Goal: Information Seeking & Learning: Check status

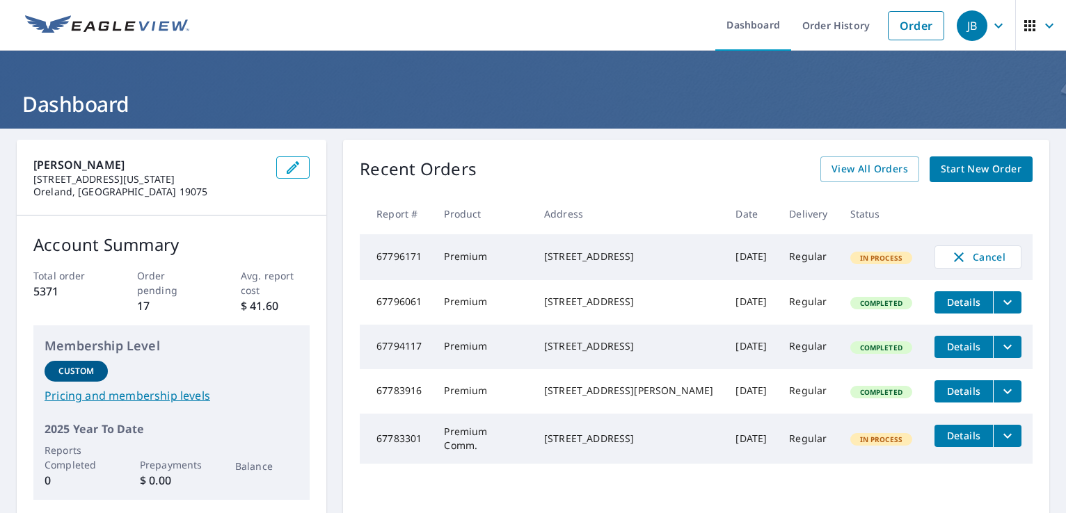
scroll to position [33, 0]
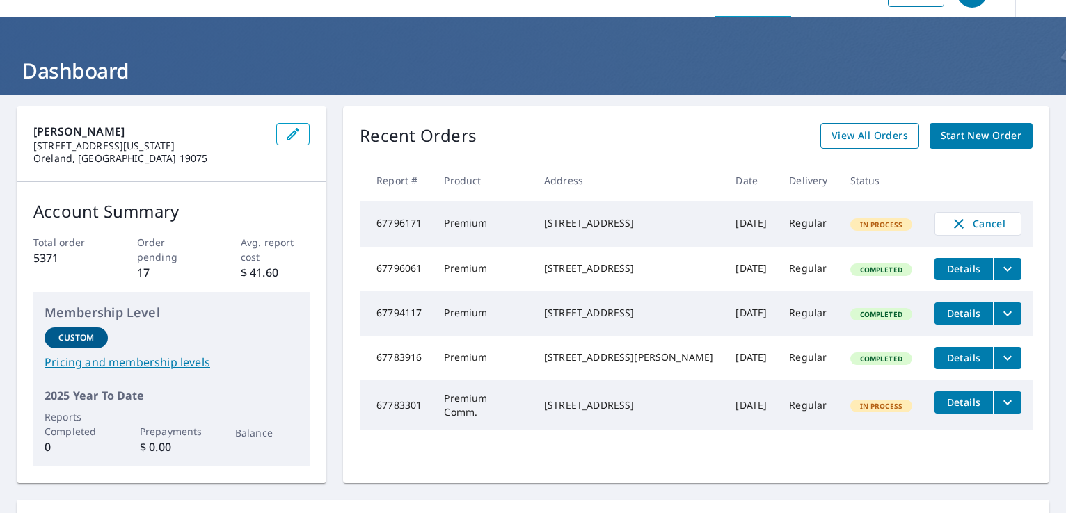
click at [846, 147] on link "View All Orders" at bounding box center [869, 136] width 99 height 26
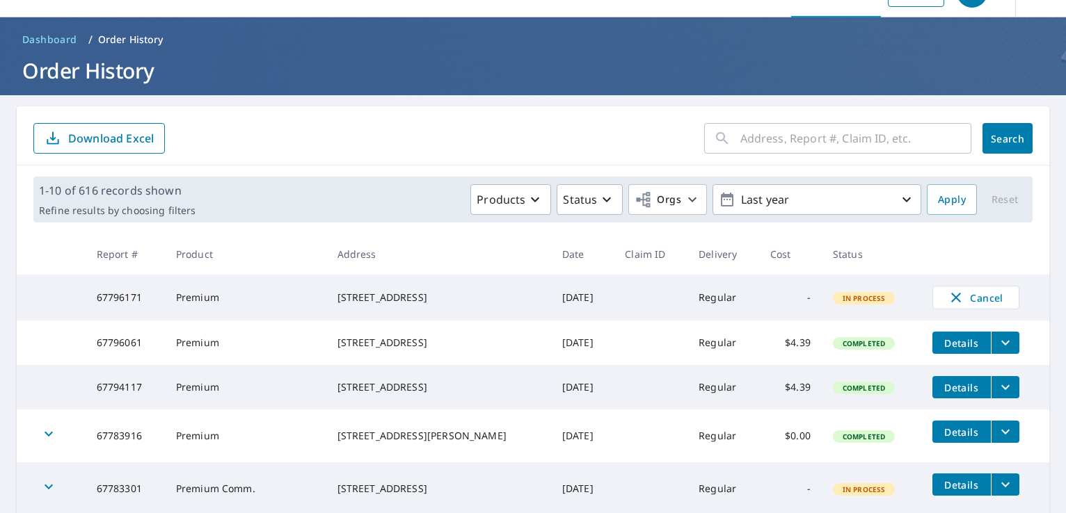
click at [785, 126] on input "text" at bounding box center [855, 138] width 231 height 39
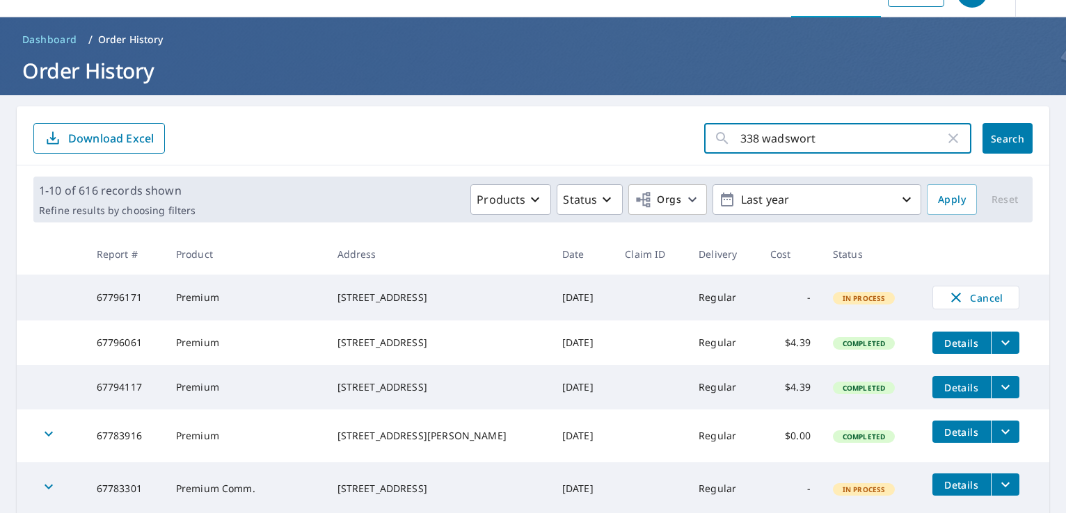
type input "338 [PERSON_NAME]"
click at [1007, 135] on span "Search" at bounding box center [1007, 138] width 28 height 13
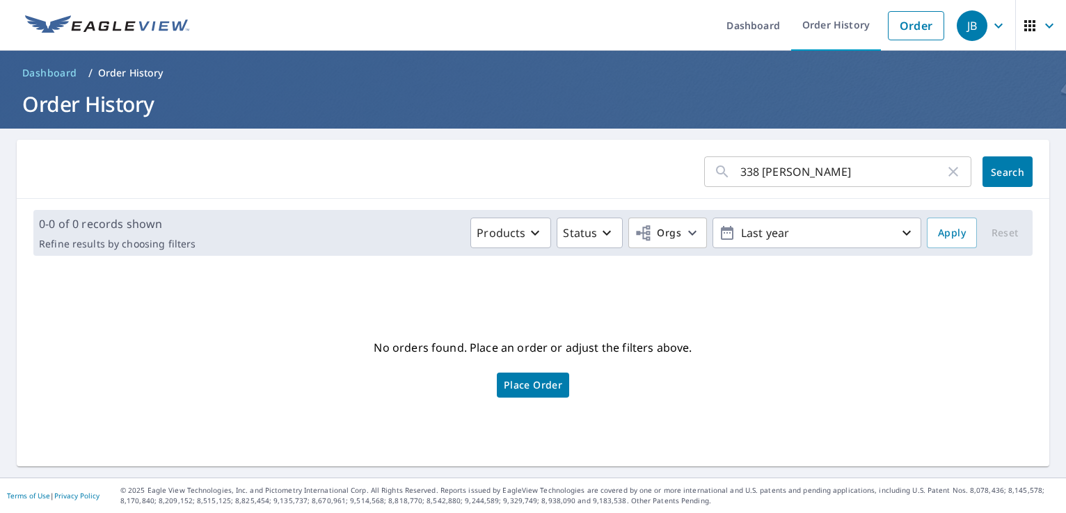
click at [833, 165] on input "338 [PERSON_NAME]" at bounding box center [842, 171] width 205 height 39
type input "[STREET_ADDRESS][PERSON_NAME]"
drag, startPoint x: 865, startPoint y: 167, endPoint x: 554, endPoint y: 148, distance: 310.8
click at [554, 148] on div "[STREET_ADDRESS][PERSON_NAME] ​ Search" at bounding box center [533, 169] width 1032 height 59
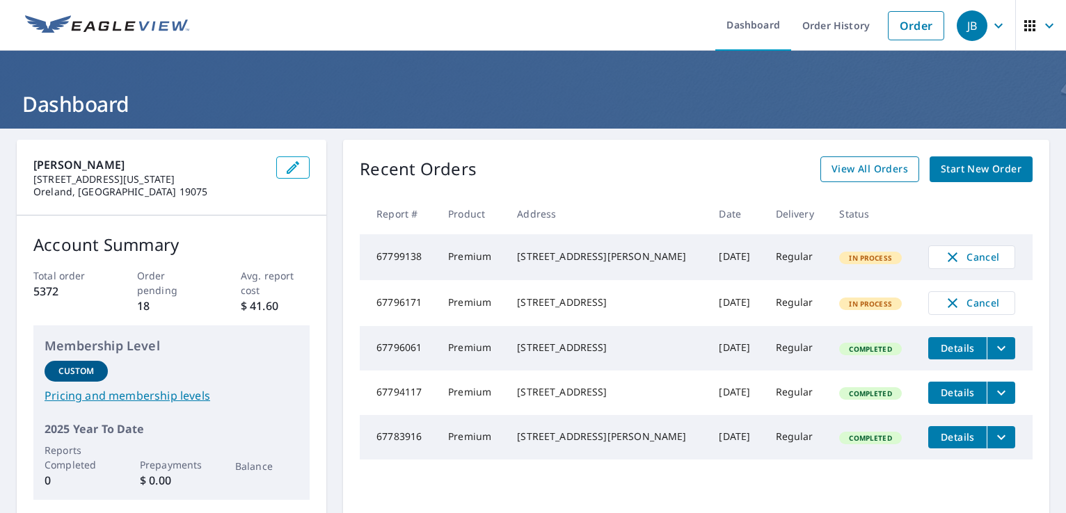
click at [849, 177] on span "View All Orders" at bounding box center [869, 169] width 77 height 17
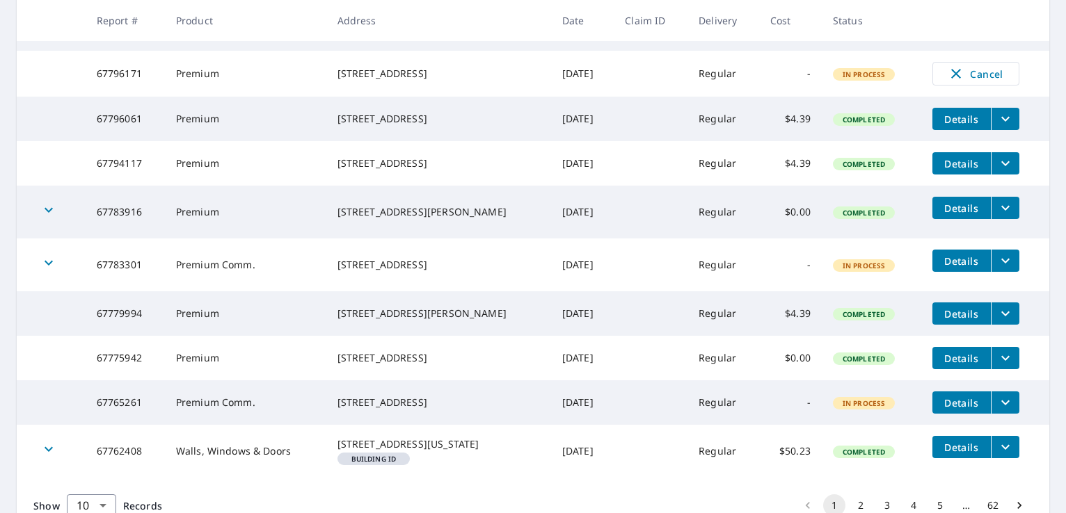
scroll to position [312, 0]
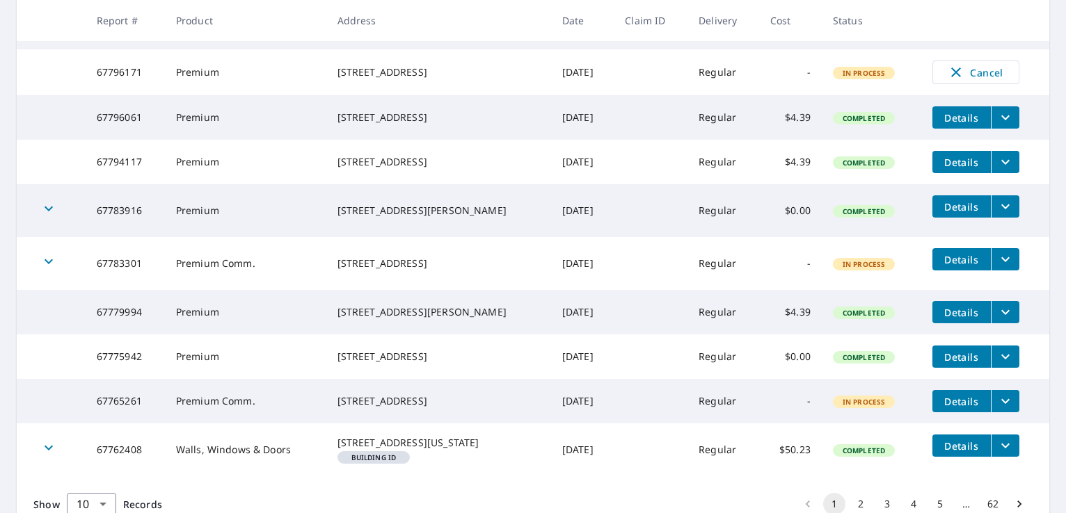
click at [997, 365] on icon "filesDropdownBtn-67775942" at bounding box center [1005, 357] width 17 height 17
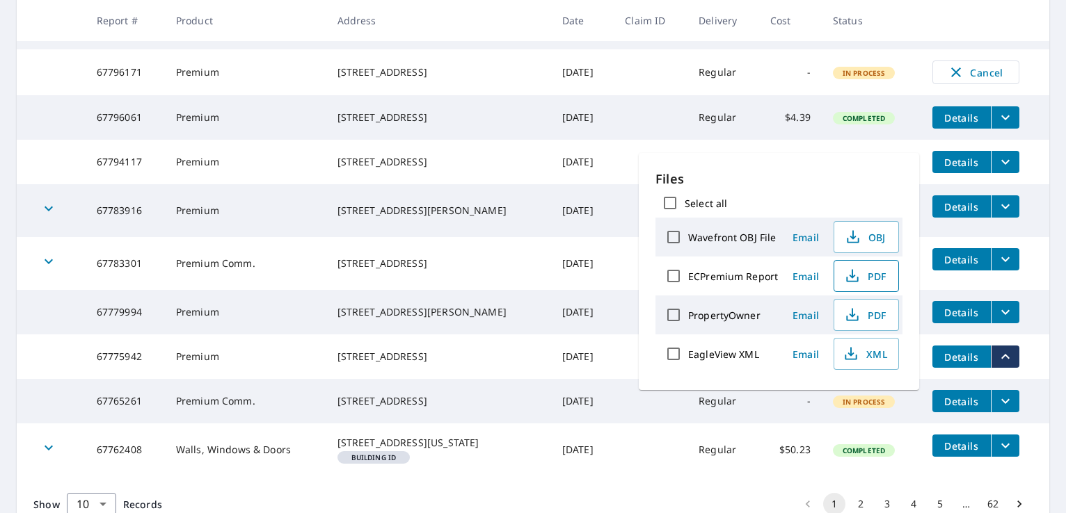
click at [878, 275] on span "PDF" at bounding box center [864, 276] width 45 height 17
